Goal: Check status: Check status

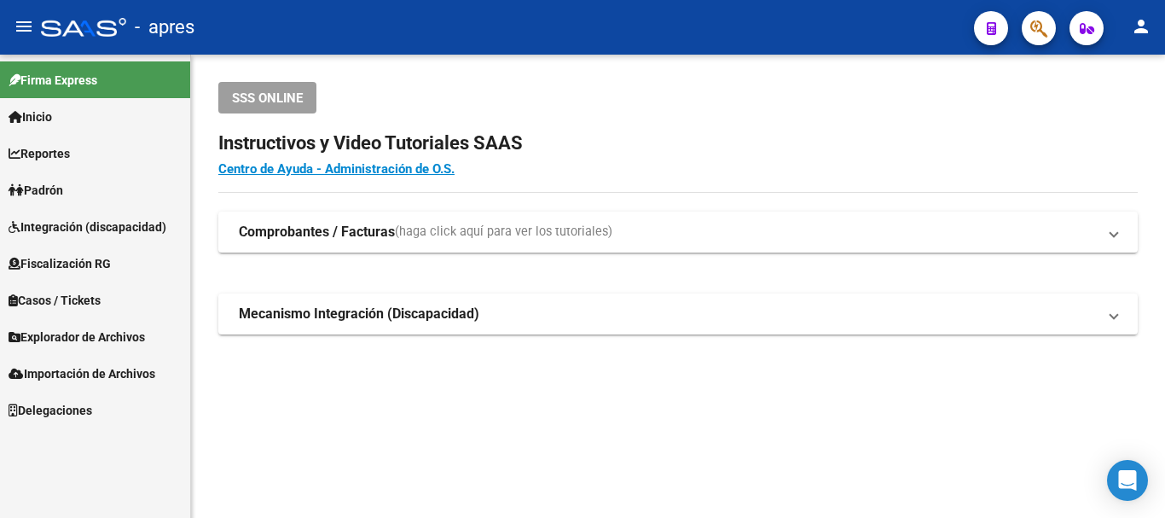
click at [1050, 31] on button "button" at bounding box center [1039, 28] width 34 height 34
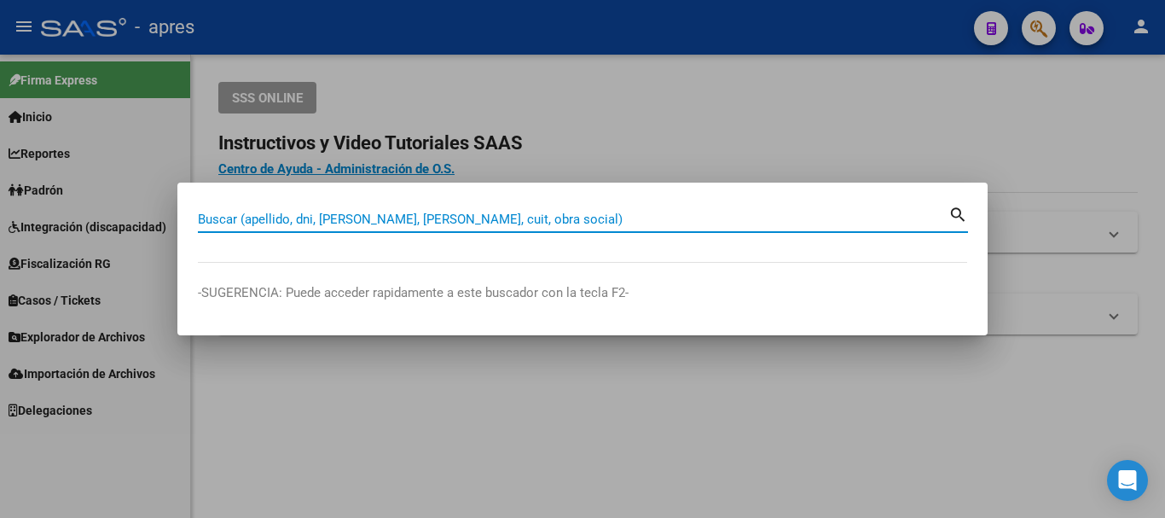
paste input "36760752"
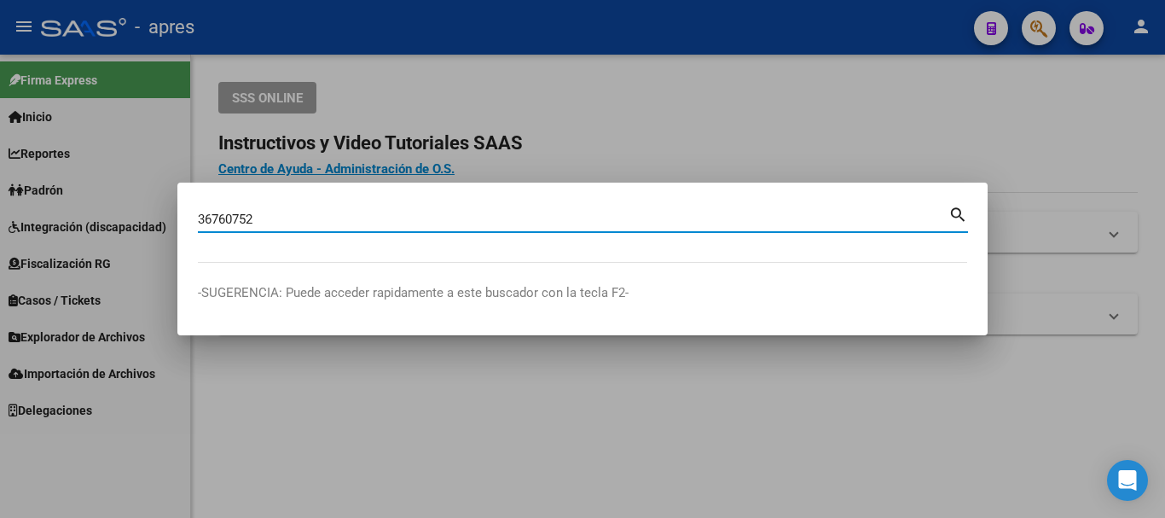
type input "36760752"
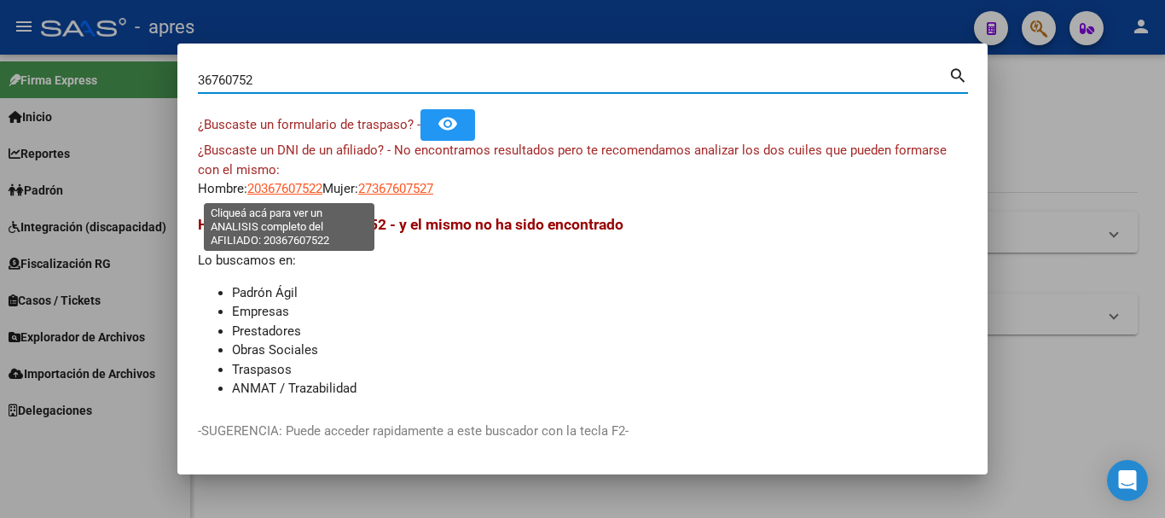
click at [270, 185] on span "20367607522" at bounding box center [284, 188] width 75 height 15
type textarea "20367607522"
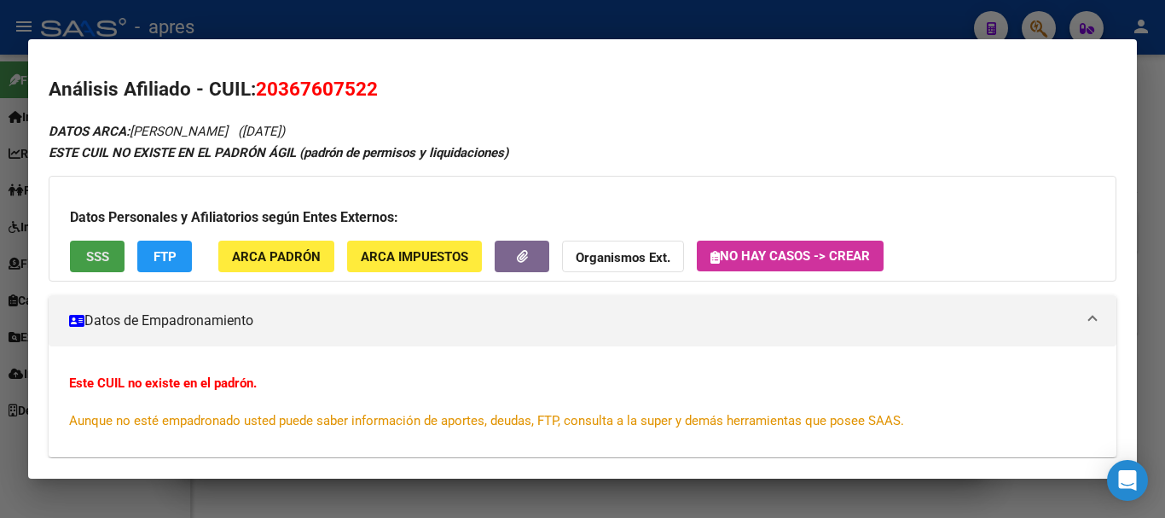
click at [109, 260] on button "SSS" at bounding box center [97, 257] width 55 height 32
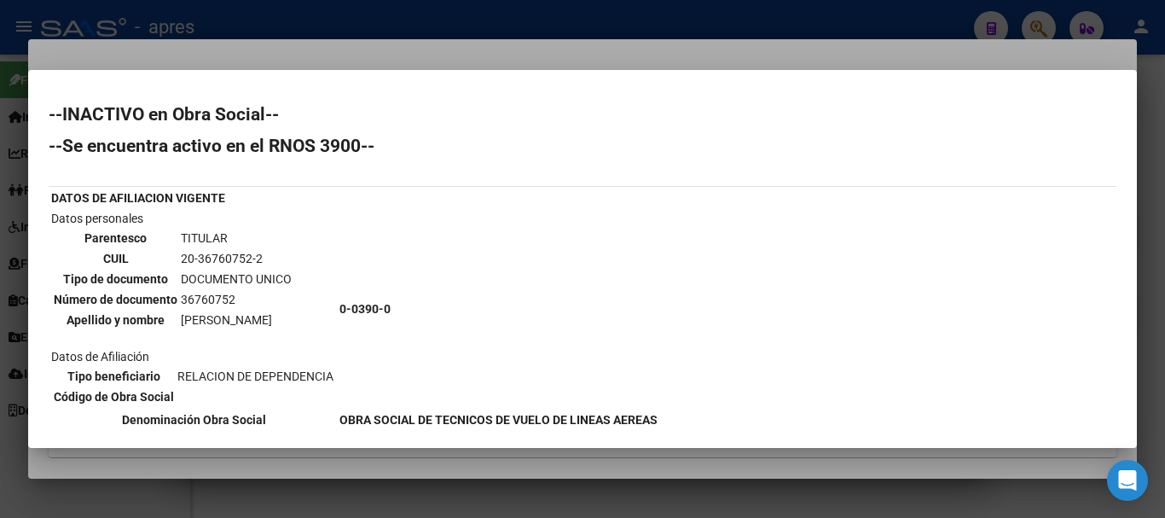
click at [431, 59] on div at bounding box center [582, 259] width 1165 height 518
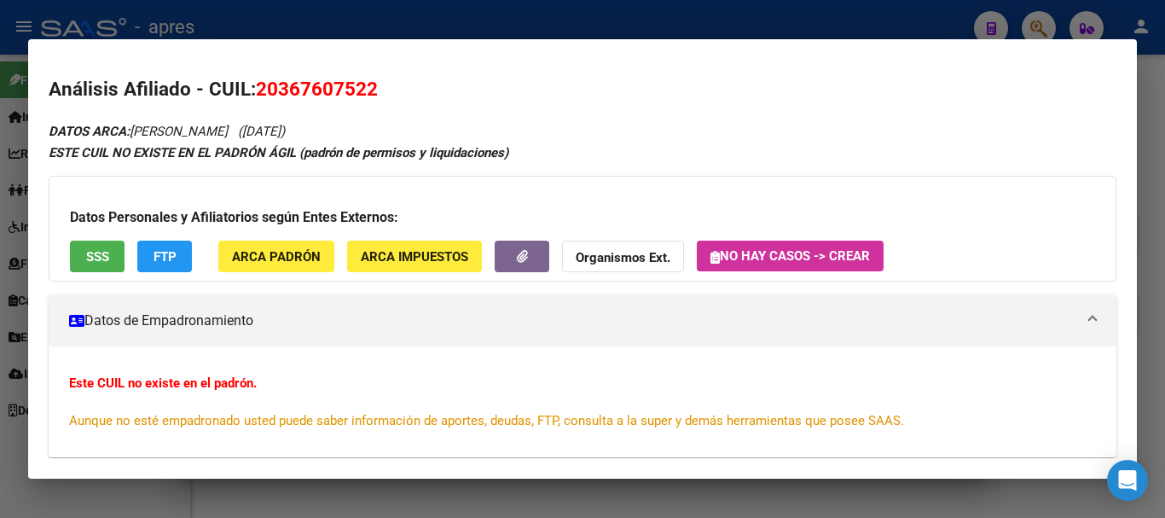
click at [84, 259] on button "SSS" at bounding box center [97, 257] width 55 height 32
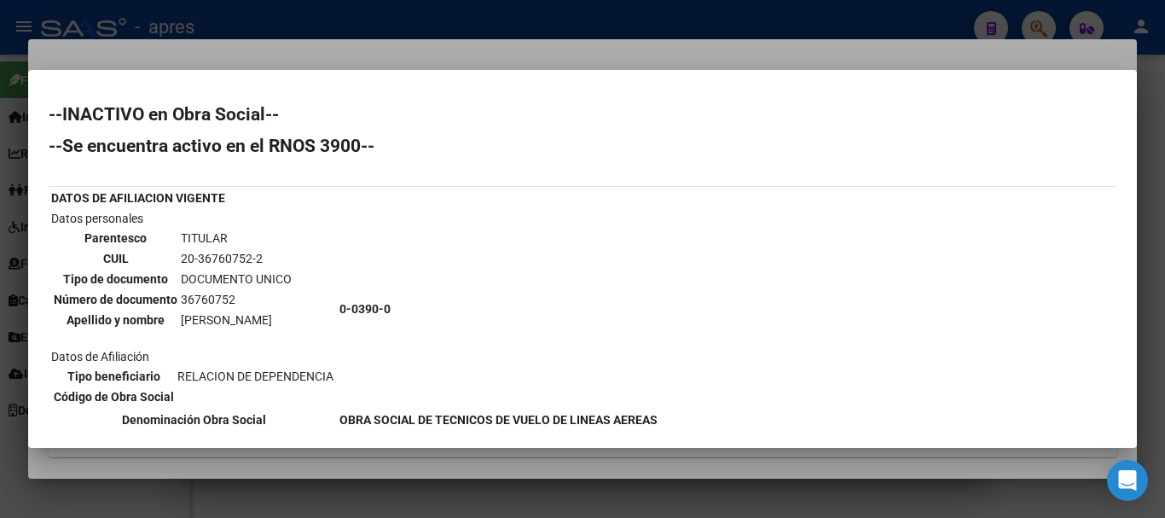
scroll to position [85, 0]
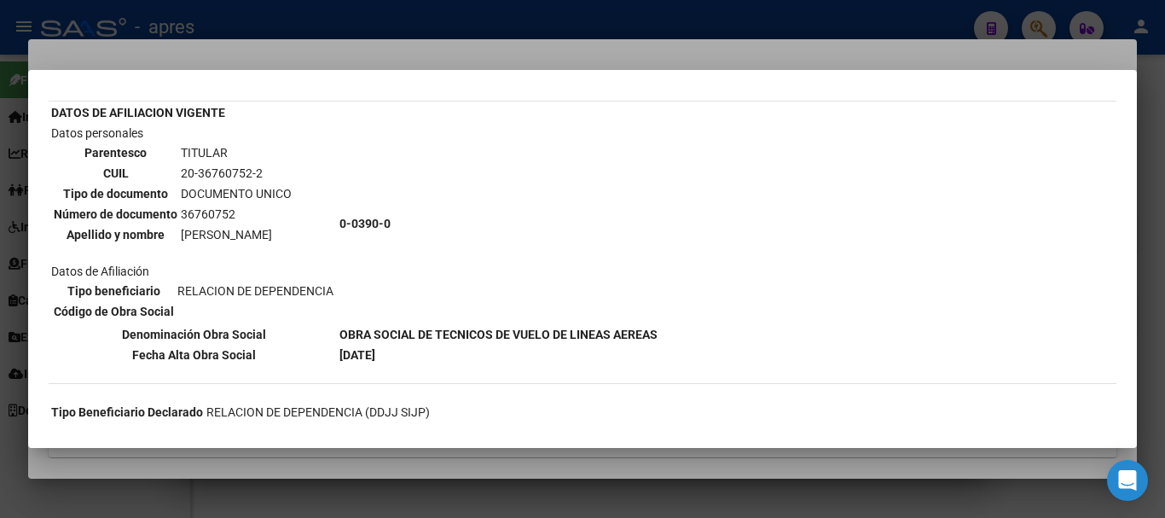
drag, startPoint x: 178, startPoint y: 172, endPoint x: 261, endPoint y: 171, distance: 82.8
click at [261, 171] on td "20-36760752-2" at bounding box center [236, 173] width 113 height 19
copy td "20-36760752-2"
